Goal: Information Seeking & Learning: Learn about a topic

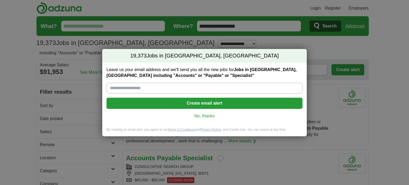
click at [206, 117] on link "No, thanks" at bounding box center [204, 116] width 187 height 6
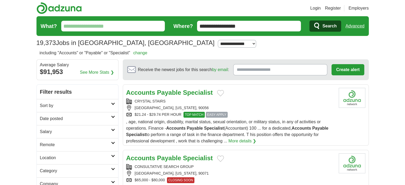
click at [123, 26] on input "What?" at bounding box center [113, 26] width 104 height 11
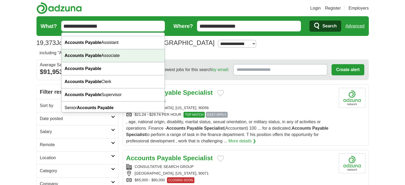
scroll to position [11, 0]
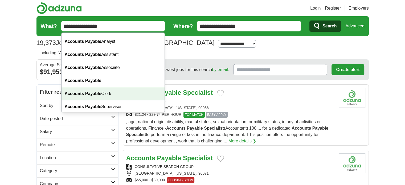
click at [105, 93] on div "Accounts Payable Clerk" at bounding box center [112, 93] width 103 height 13
type input "**********"
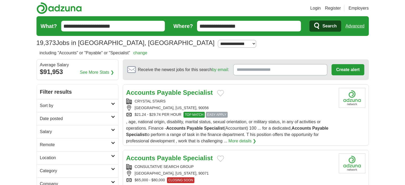
click at [326, 24] on span "Search" at bounding box center [329, 26] width 14 height 11
click at [324, 25] on span "Search" at bounding box center [329, 26] width 14 height 11
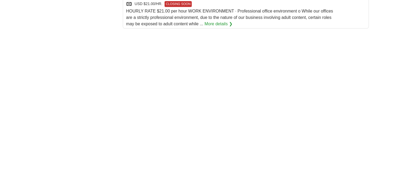
scroll to position [745, 0]
